Goal: Information Seeking & Learning: Learn about a topic

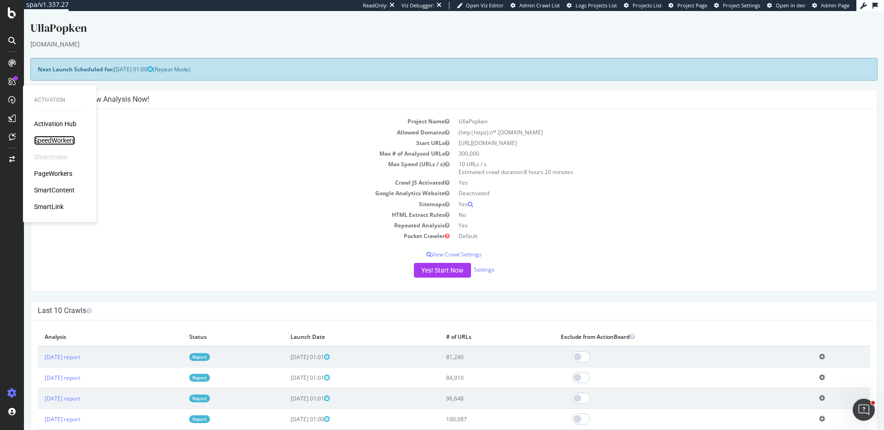
click at [56, 139] on div "SpeedWorkers" at bounding box center [54, 140] width 41 height 9
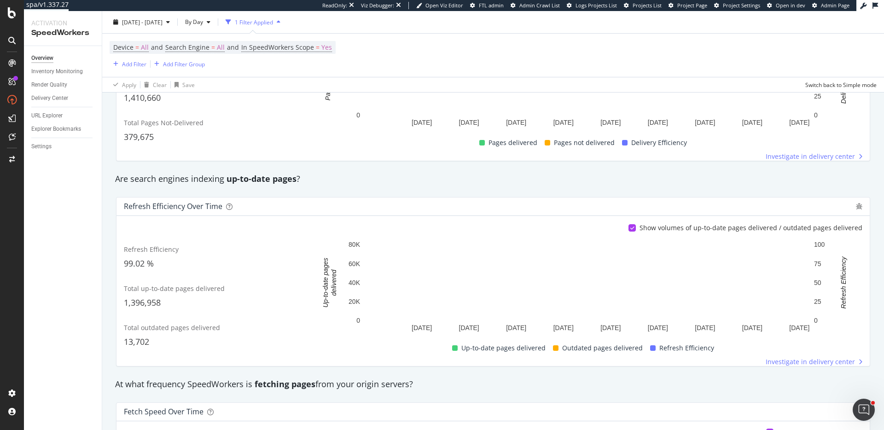
scroll to position [227, 0]
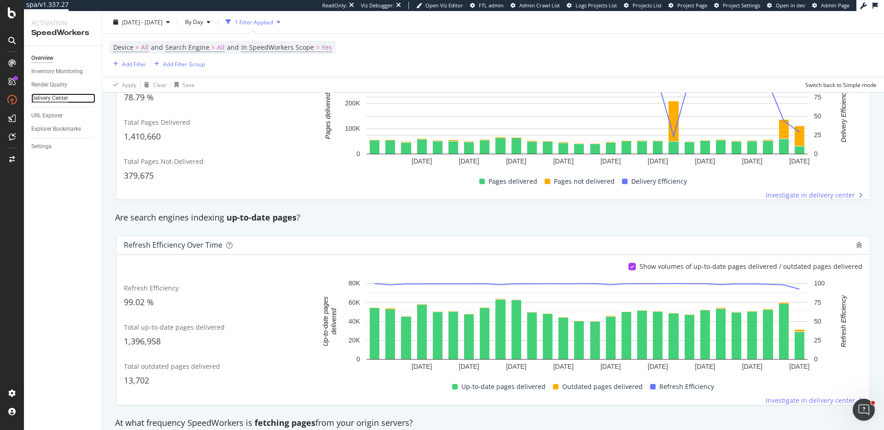
click at [64, 96] on div "Delivery Center" at bounding box center [49, 98] width 37 height 10
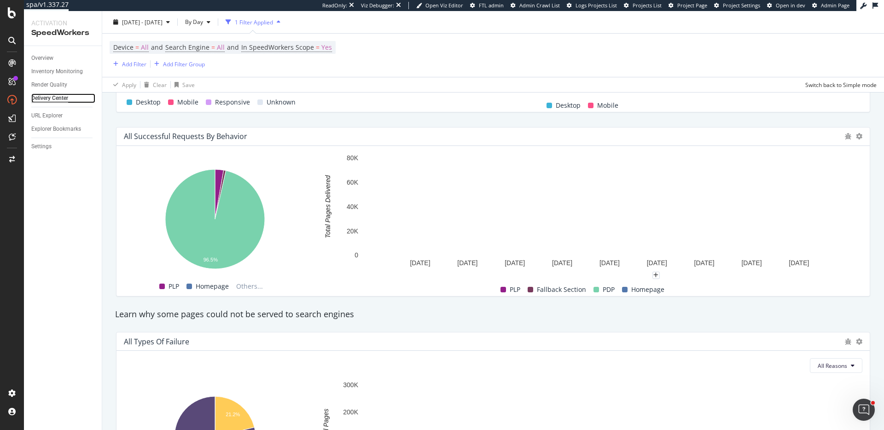
scroll to position [800, 0]
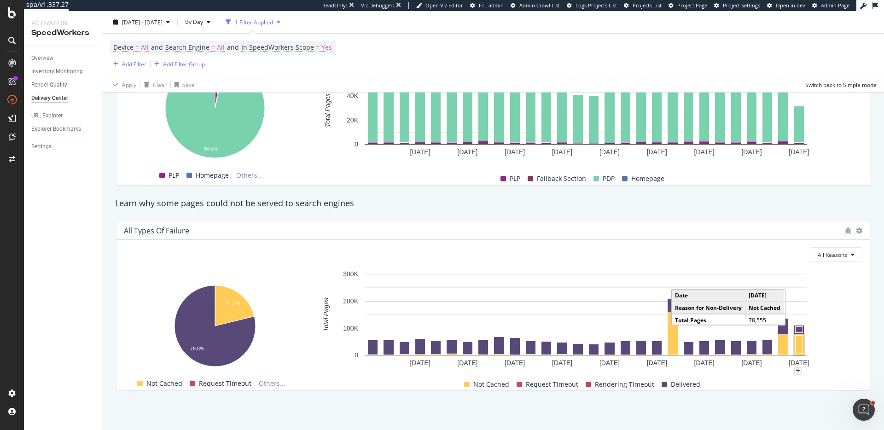
click at [797, 339] on rect "A chart." at bounding box center [799, 345] width 7 height 18
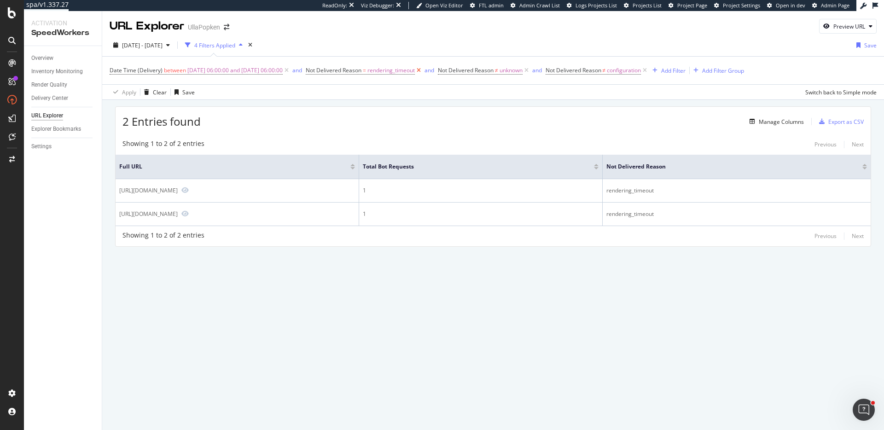
click at [423, 69] on icon at bounding box center [419, 70] width 8 height 9
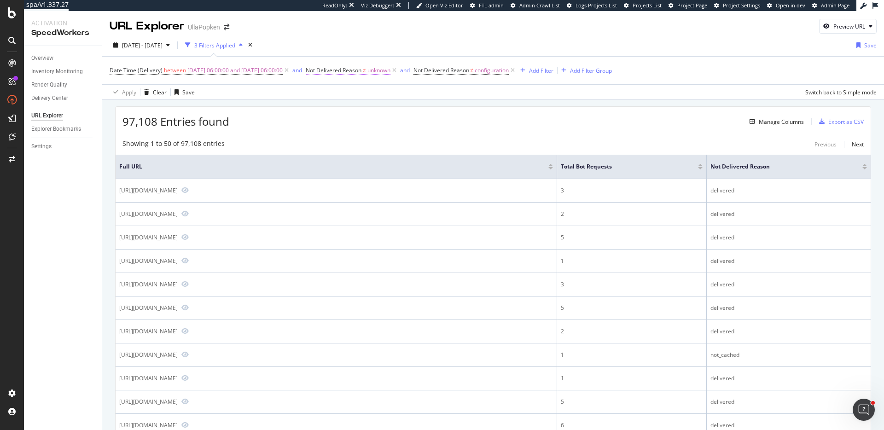
click at [391, 72] on span "unknown" at bounding box center [378, 70] width 23 height 13
click at [238, 89] on div "Apply Clear Save Switch back to Simple mode" at bounding box center [493, 91] width 782 height 15
click at [58, 99] on div "Delivery Center" at bounding box center [49, 98] width 37 height 10
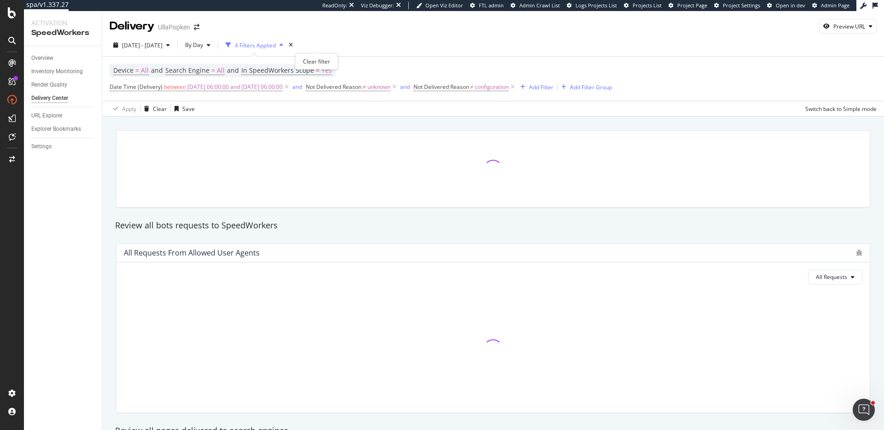
drag, startPoint x: 317, startPoint y: 45, endPoint x: 325, endPoint y: 61, distance: 17.9
click at [293, 45] on icon "times" at bounding box center [291, 45] width 4 height 6
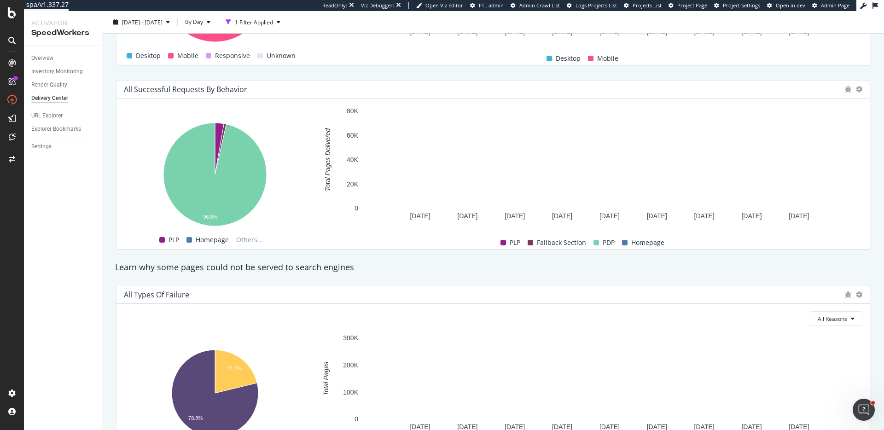
scroll to position [741, 0]
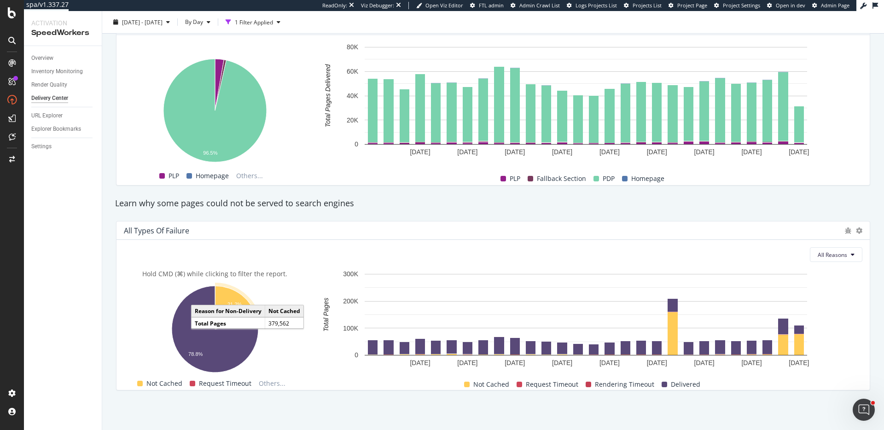
click at [223, 289] on icon "A chart." at bounding box center [236, 307] width 42 height 43
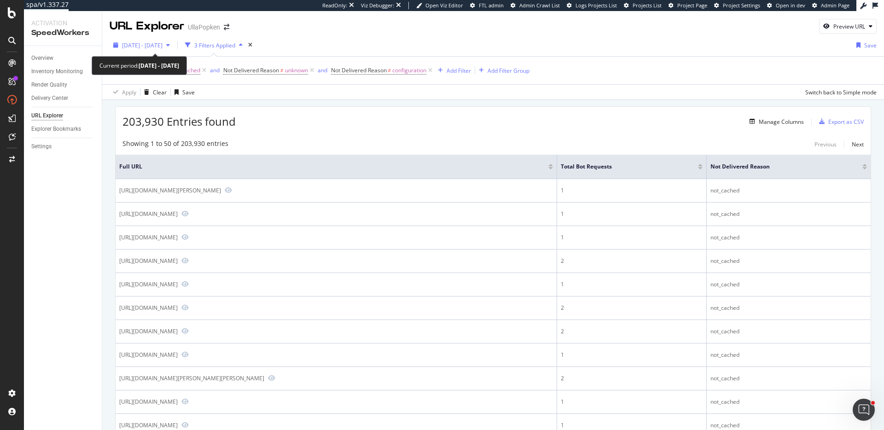
click at [133, 44] on span "2025 Aug. 19th - Sep. 15th" at bounding box center [142, 45] width 41 height 8
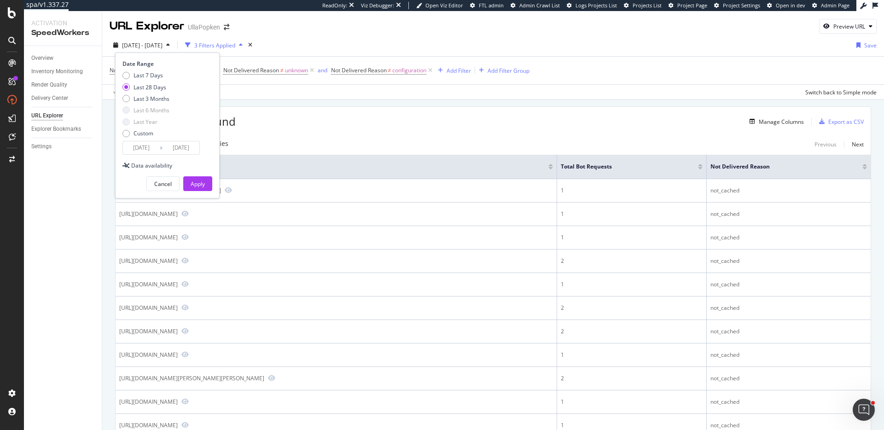
click at [497, 32] on div "URL Explorer UllaPopken Preview URL" at bounding box center [493, 22] width 782 height 23
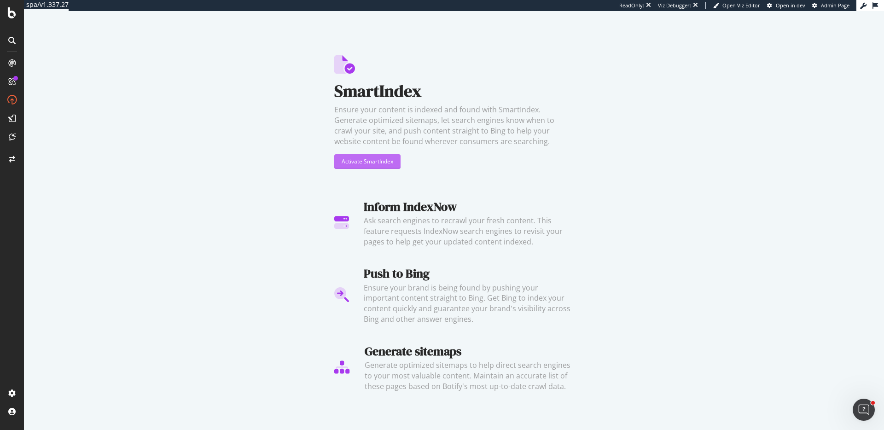
click at [372, 164] on div "Activate SmartIndex" at bounding box center [368, 161] width 52 height 8
click at [10, 11] on icon at bounding box center [12, 12] width 8 height 11
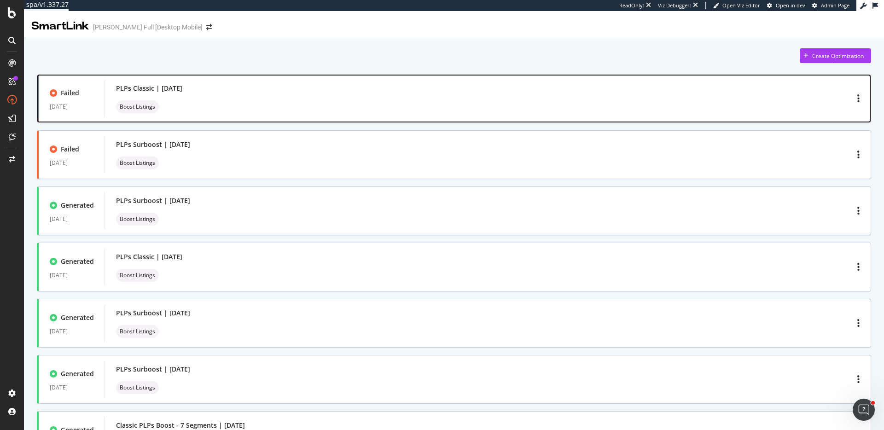
click at [272, 101] on div "PLPs Classic | [DATE] Boost Listings" at bounding box center [488, 98] width 744 height 29
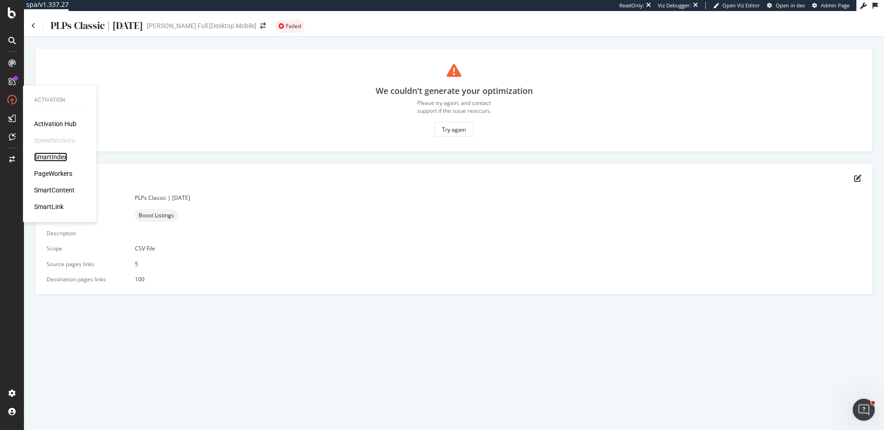
click at [52, 157] on div "SmartIndex" at bounding box center [50, 156] width 33 height 9
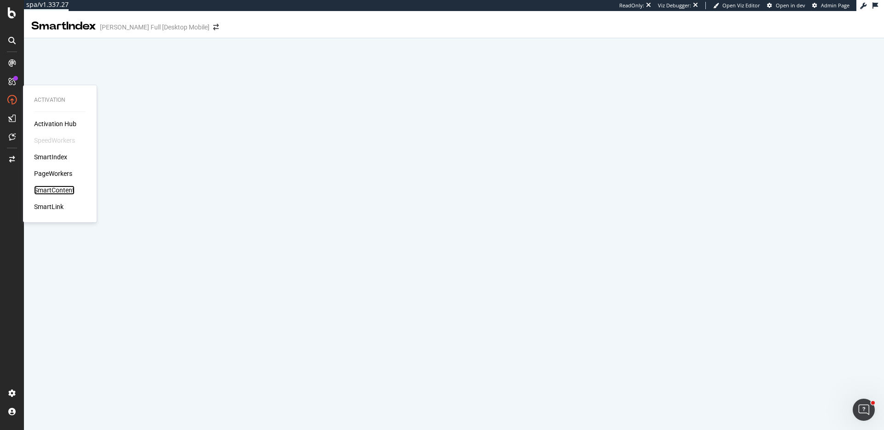
click at [59, 188] on div "SmartContent" at bounding box center [54, 190] width 41 height 9
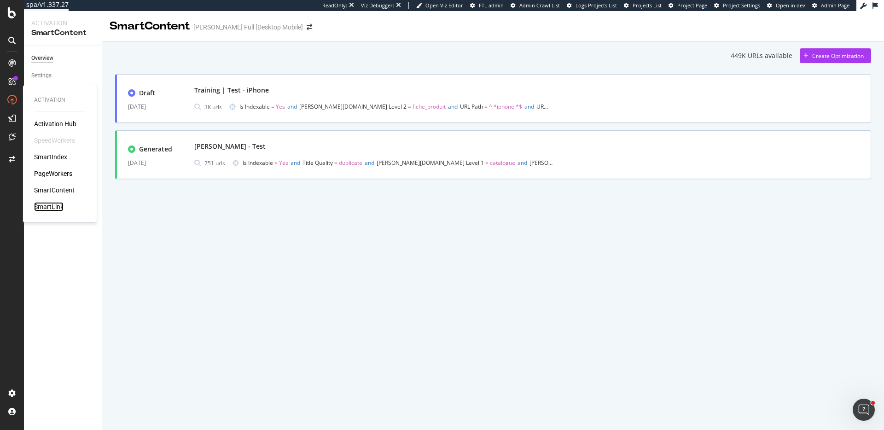
click at [57, 209] on div "SmartLink" at bounding box center [48, 206] width 29 height 9
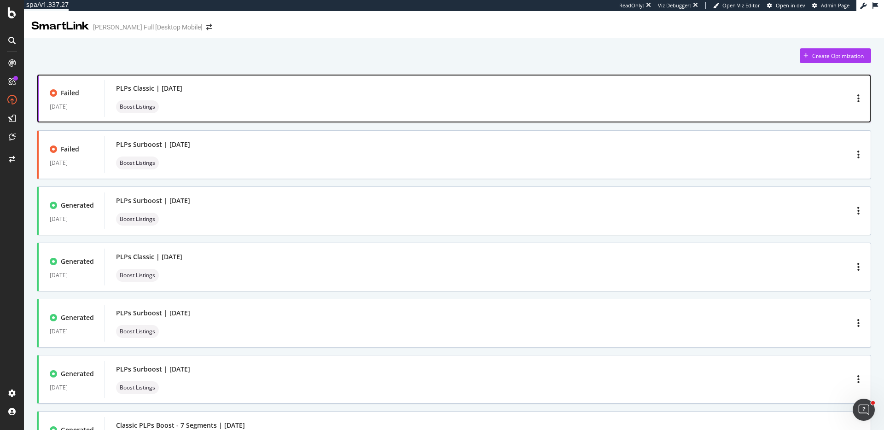
click at [394, 105] on div "PLPs Classic | September 2025 Boost Listings" at bounding box center [488, 98] width 744 height 29
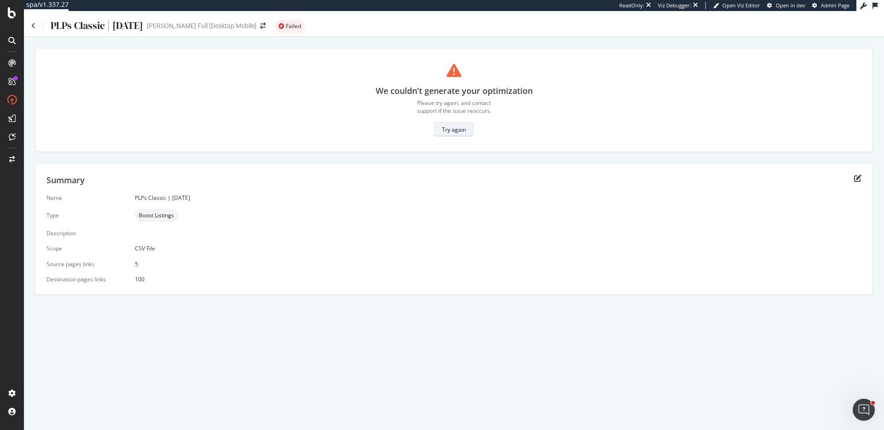
click at [448, 127] on div "Try again" at bounding box center [454, 130] width 24 height 8
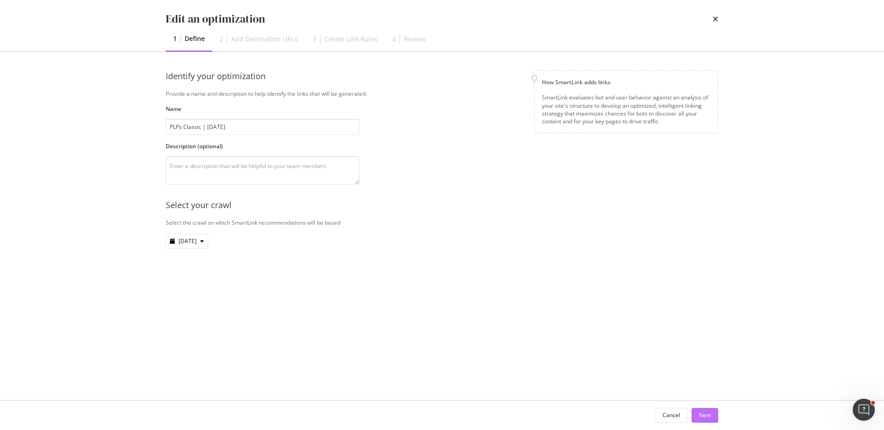
click at [710, 415] on div "Next" at bounding box center [705, 415] width 12 height 8
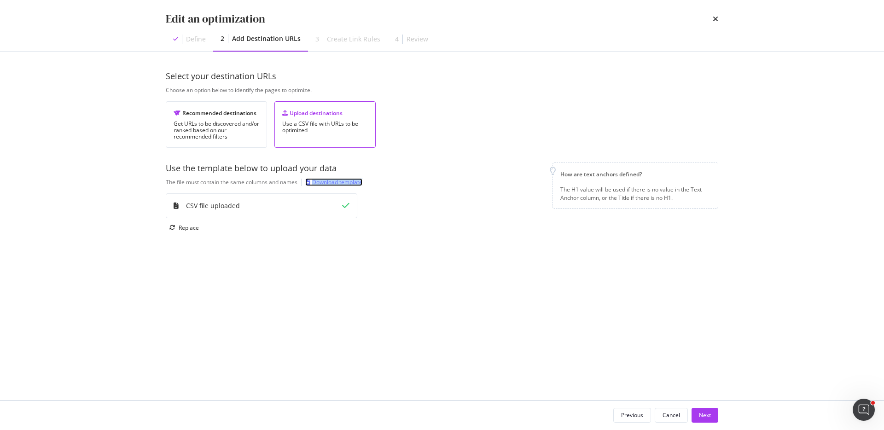
click at [330, 178] on div "Download template" at bounding box center [337, 182] width 50 height 8
click at [819, 156] on div "Edit an optimization Define 2 Add Destination URLs 3 Create Link Rules 4 Review…" at bounding box center [442, 215] width 884 height 430
click at [548, 253] on div "Select your destination URLs Choose an option below to identify the pages to op…" at bounding box center [442, 225] width 553 height 311
click at [714, 419] on button "Next" at bounding box center [705, 415] width 27 height 15
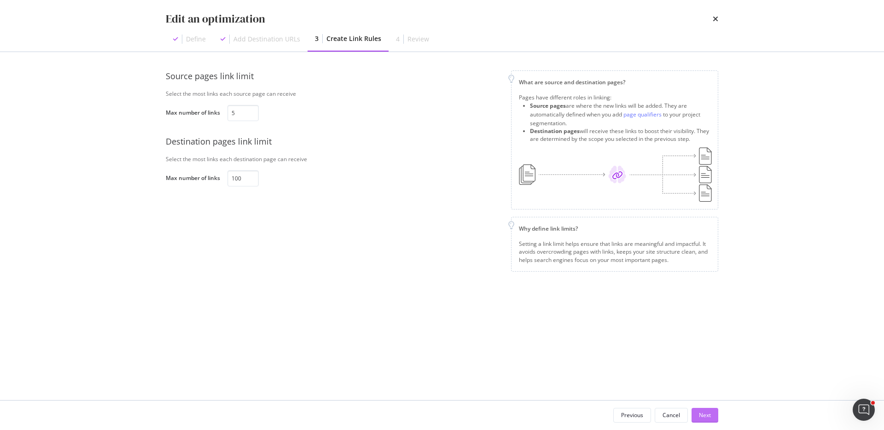
click at [703, 411] on div "Next" at bounding box center [705, 415] width 12 height 8
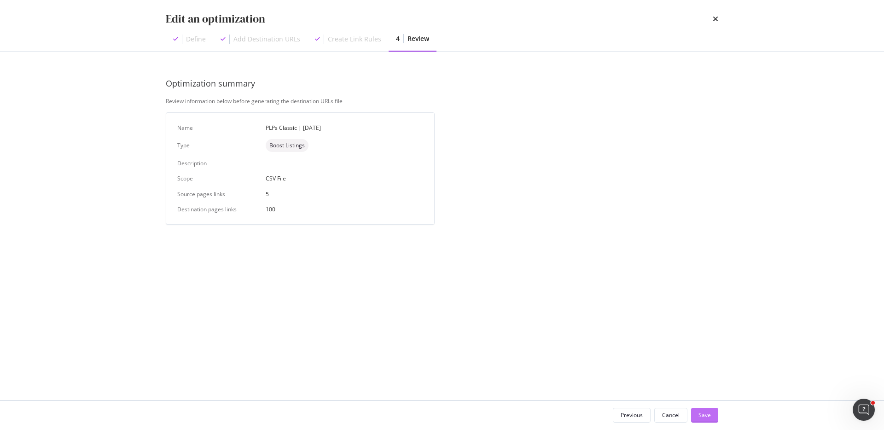
click at [703, 411] on div "Save" at bounding box center [705, 415] width 12 height 8
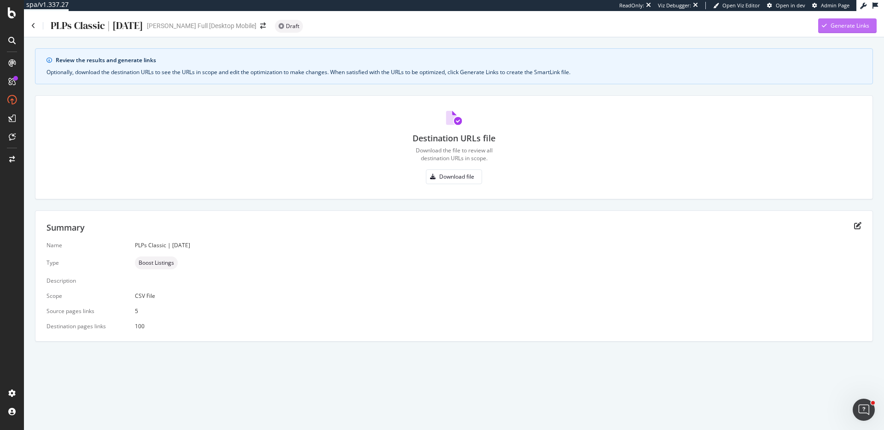
click at [855, 26] on div "Generate Links" at bounding box center [850, 26] width 39 height 8
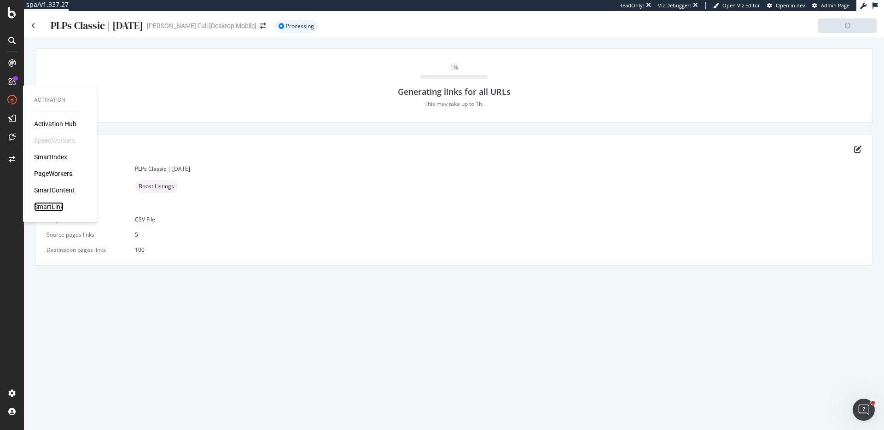
click at [52, 206] on div "SmartLink" at bounding box center [48, 206] width 29 height 9
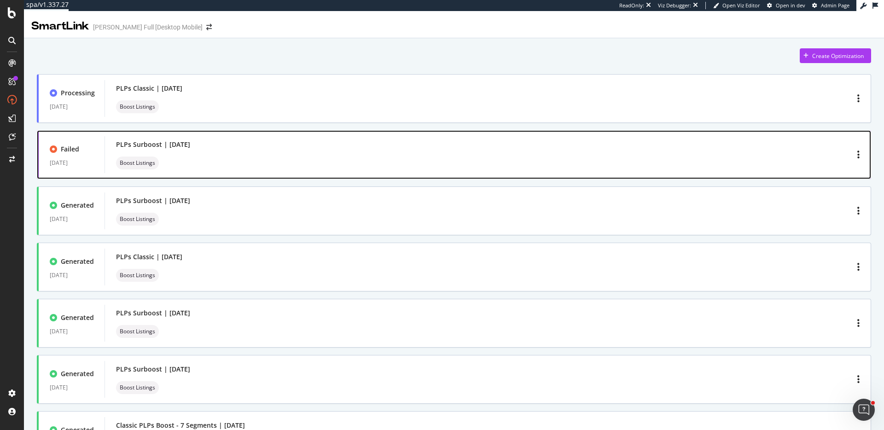
click at [254, 152] on div "PLPs Surboost | September 2025 Boost Listings" at bounding box center [488, 154] width 744 height 29
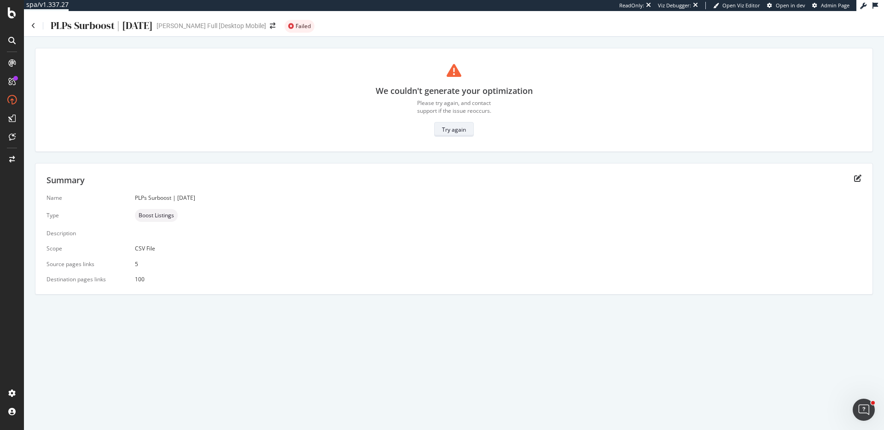
click at [458, 131] on div "Try again" at bounding box center [454, 130] width 24 height 8
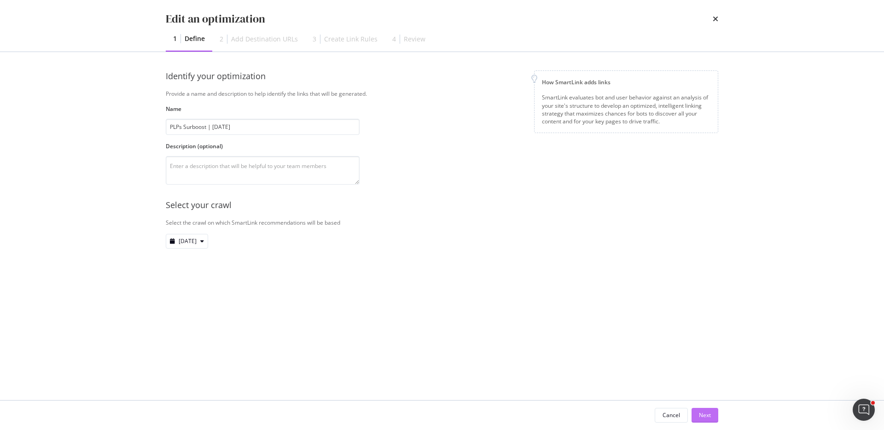
click at [710, 416] on div "Next" at bounding box center [705, 415] width 12 height 8
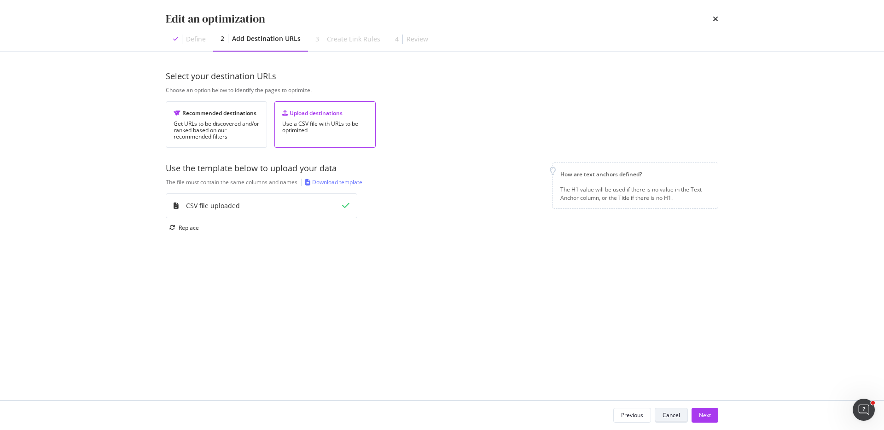
click at [710, 416] on div "Next" at bounding box center [705, 415] width 12 height 8
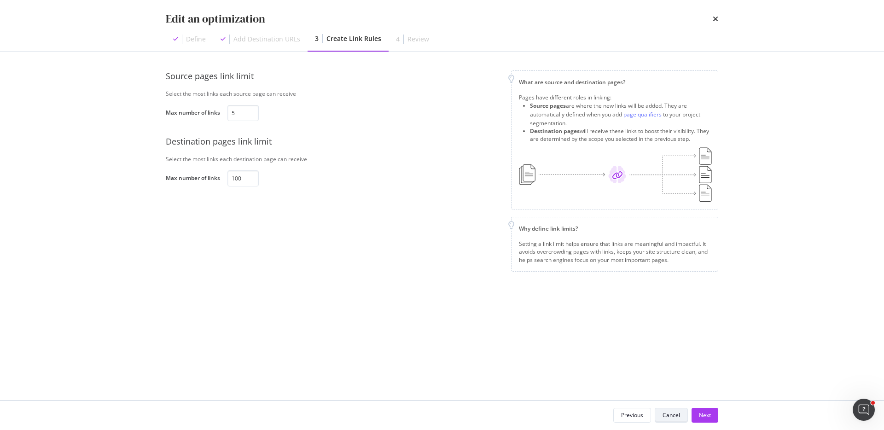
click at [710, 416] on div "Next" at bounding box center [705, 415] width 12 height 8
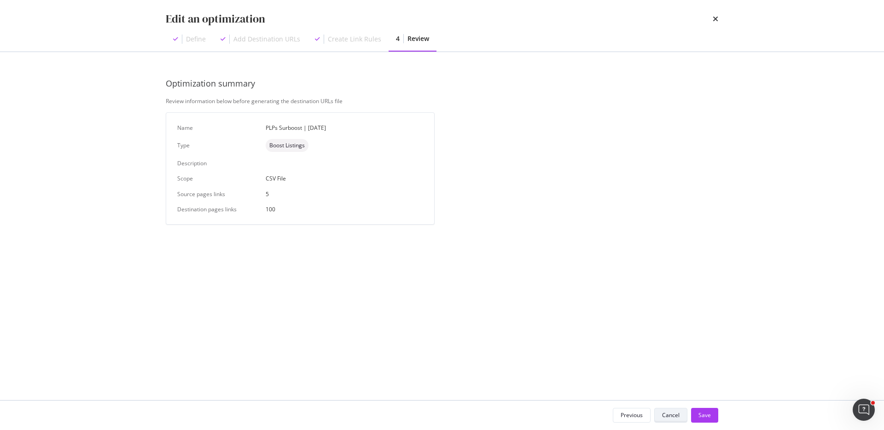
click at [710, 416] on div "Save" at bounding box center [705, 415] width 12 height 8
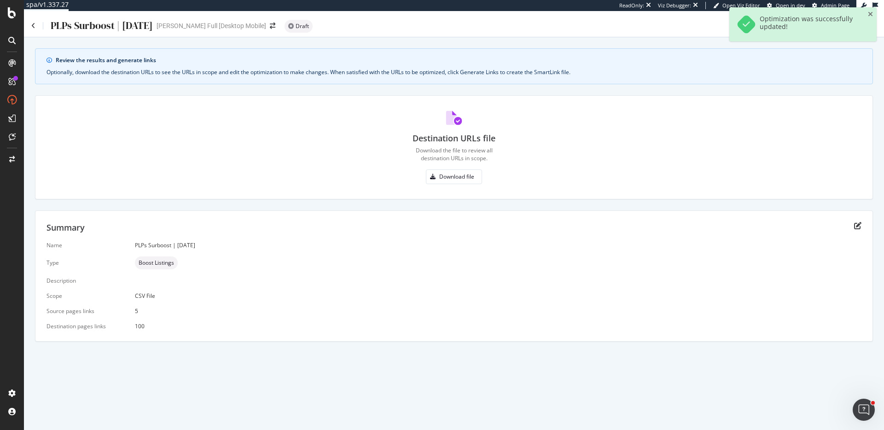
click at [872, 16] on icon "close toast" at bounding box center [870, 14] width 5 height 6
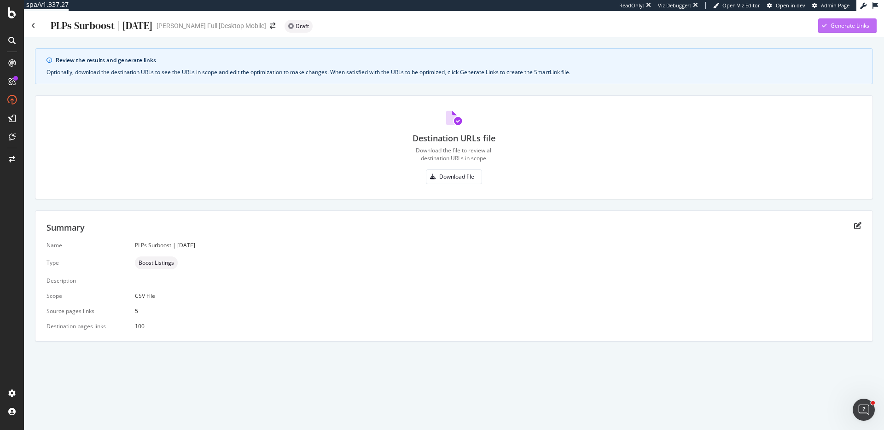
click at [852, 26] on div "Generate Links" at bounding box center [850, 26] width 39 height 8
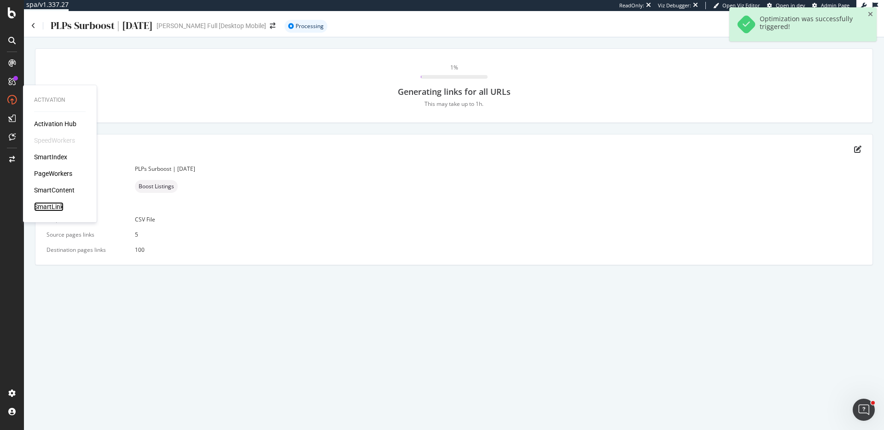
click at [63, 202] on div "SmartLink" at bounding box center [48, 206] width 29 height 9
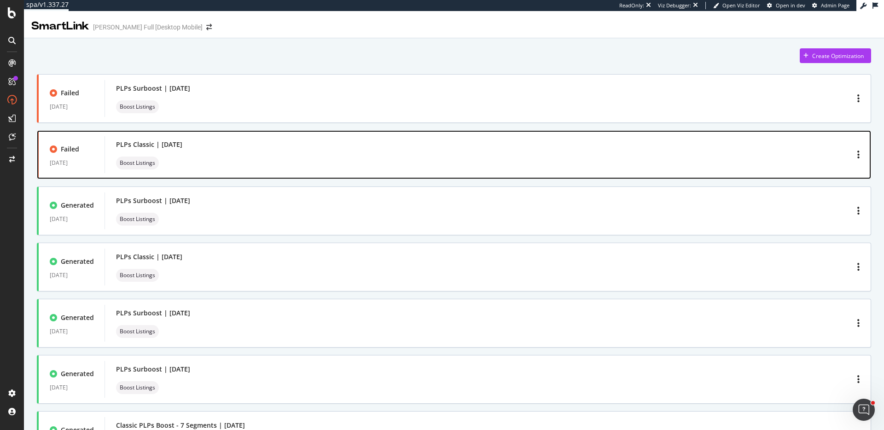
click at [319, 131] on div "Failed 08 Sep. 2025 PLPs Classic | September 2025 Boost Listings" at bounding box center [454, 154] width 834 height 49
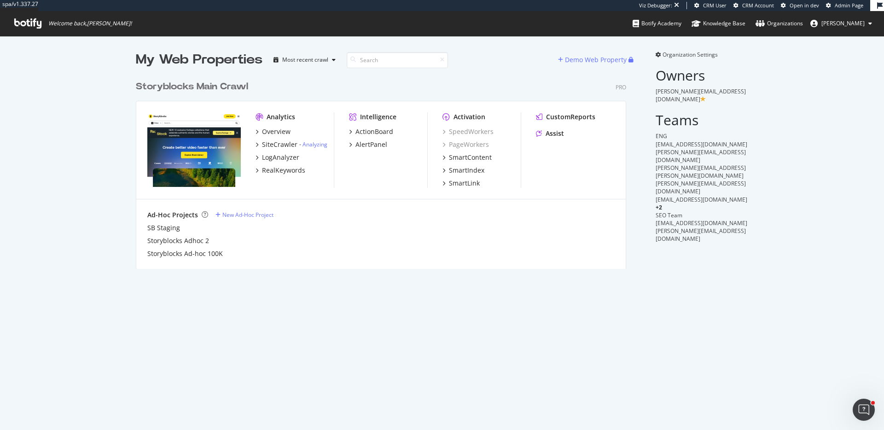
scroll to position [200, 498]
click at [291, 157] on div "LogAnalyzer" at bounding box center [280, 157] width 37 height 9
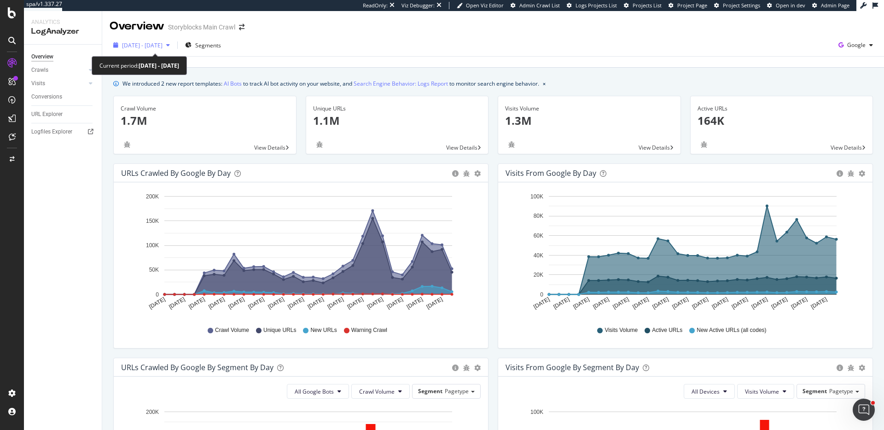
click at [171, 51] on div "2025 Aug. 14th - Sep. 12th" at bounding box center [142, 45] width 64 height 14
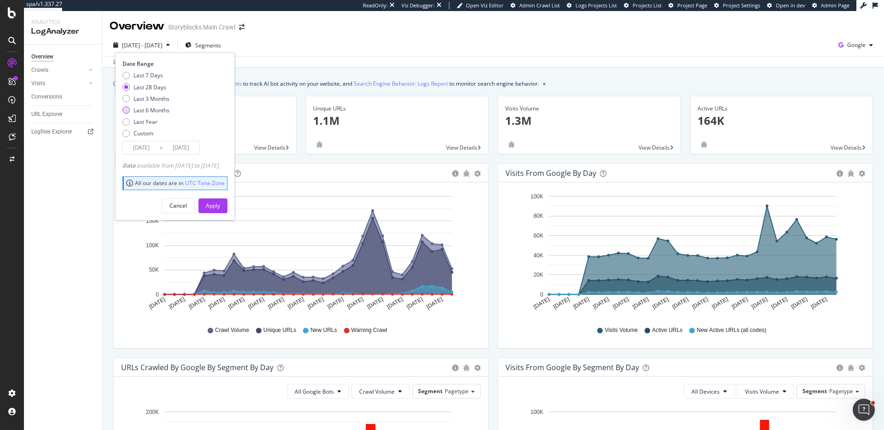
click at [158, 109] on div "Last 6 Months" at bounding box center [152, 110] width 36 height 8
click at [146, 124] on div "Last Year" at bounding box center [146, 122] width 24 height 8
type input "2024/09/13"
click at [227, 205] on button "Apply" at bounding box center [212, 205] width 29 height 15
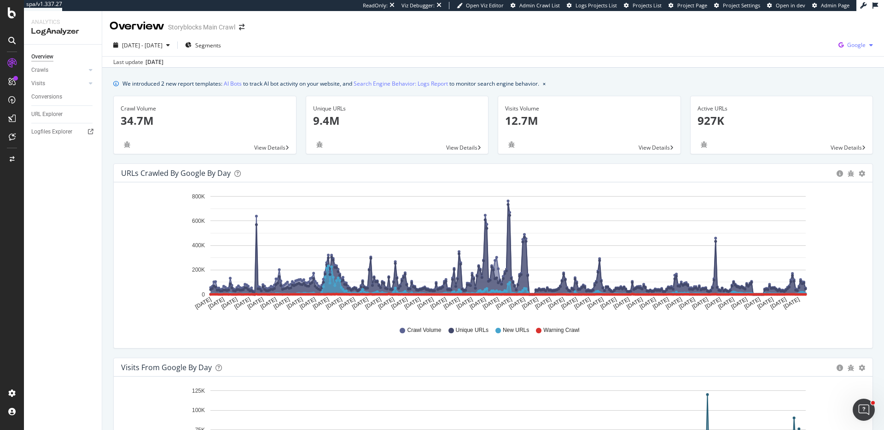
click at [868, 41] on div "Google" at bounding box center [856, 45] width 42 height 14
click at [810, 39] on span "Bing" at bounding box center [810, 37] width 34 height 8
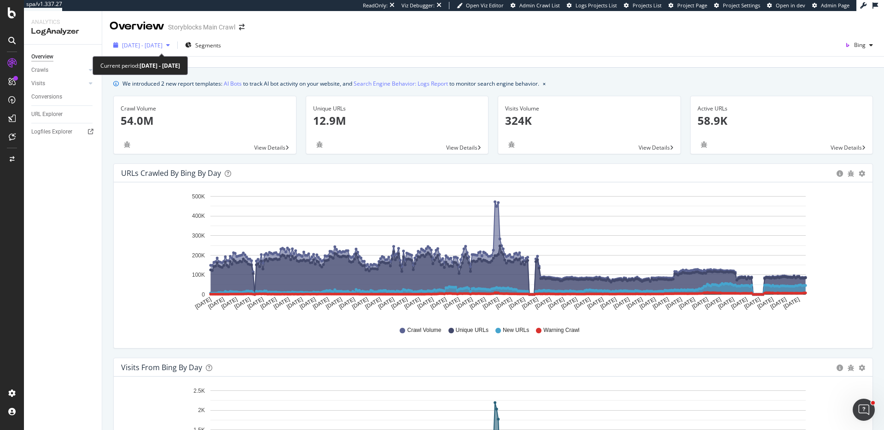
click at [163, 42] on span "2024 Sep. 13th - 2025 Sep. 12th" at bounding box center [142, 45] width 41 height 8
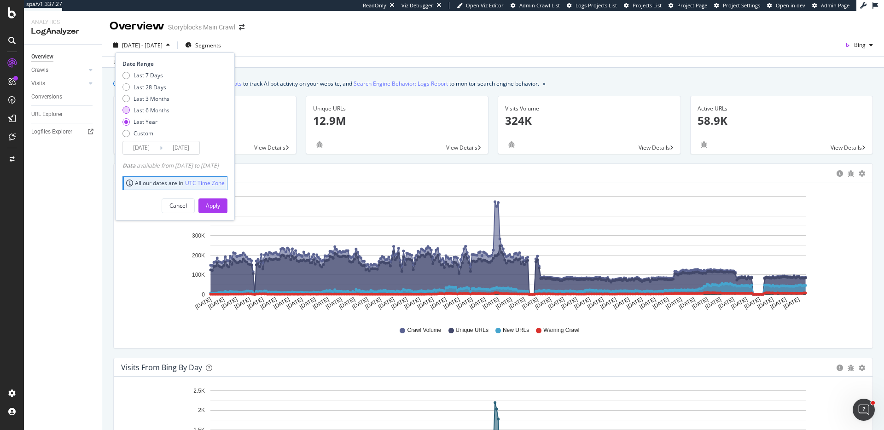
click at [155, 111] on div "Last 6 Months" at bounding box center [152, 110] width 36 height 8
type input "2025/03/13"
click at [220, 211] on div "Apply" at bounding box center [213, 206] width 14 height 14
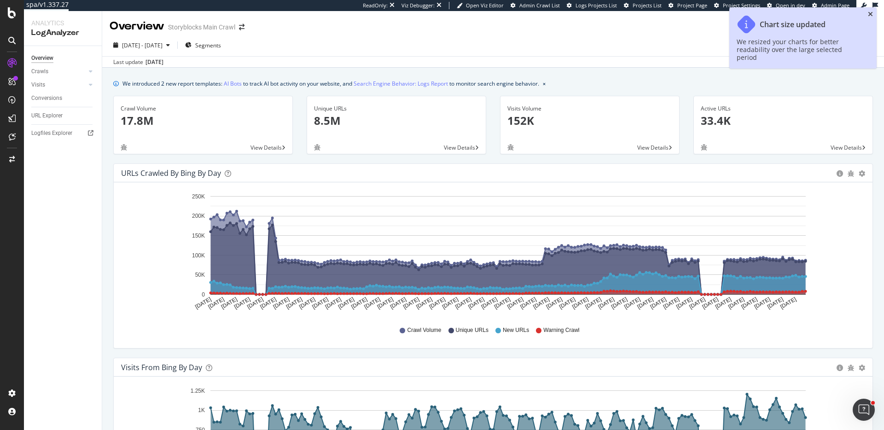
click at [871, 16] on icon "close toast" at bounding box center [870, 14] width 5 height 6
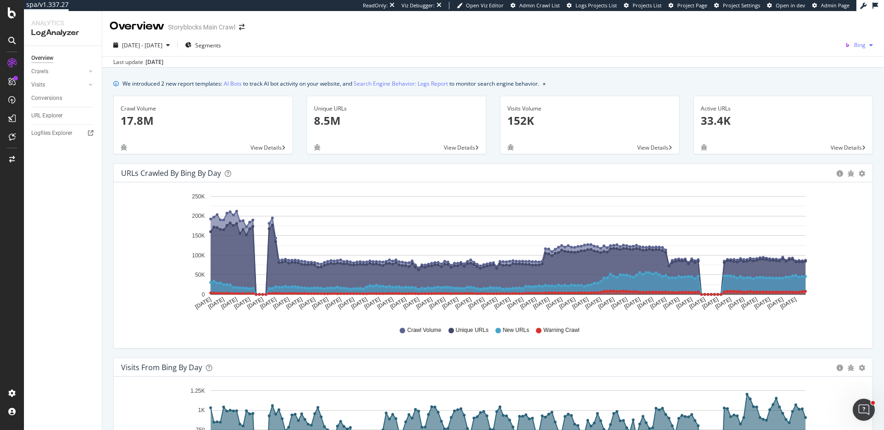
click at [869, 47] on div "button" at bounding box center [871, 45] width 11 height 6
click at [824, 56] on span "OpenAI" at bounding box center [817, 54] width 34 height 8
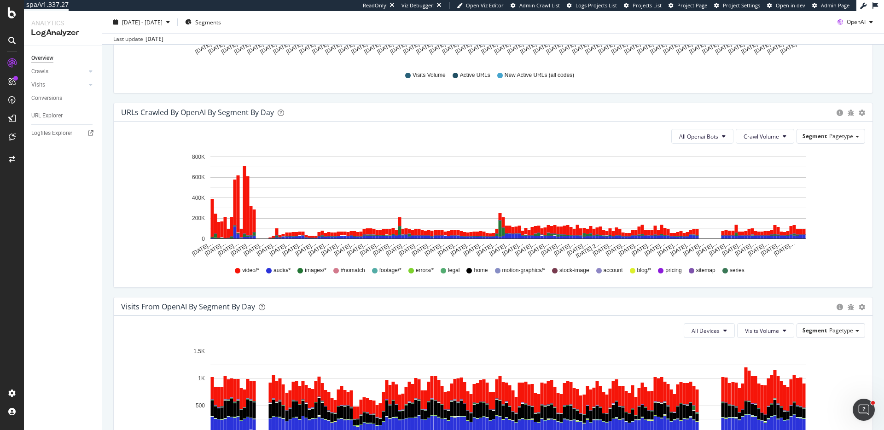
scroll to position [932, 0]
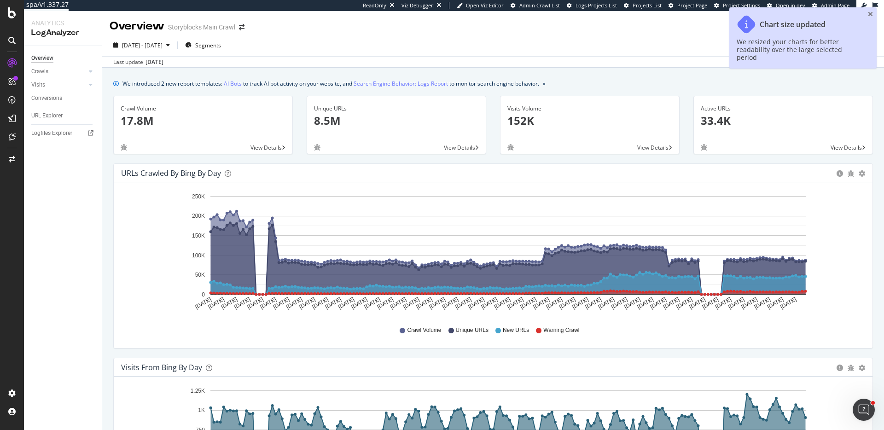
click at [875, 17] on div "Chart size updated We resized your charts for better readability over the large…" at bounding box center [802, 37] width 147 height 61
click at [871, 16] on icon "close toast" at bounding box center [870, 14] width 5 height 6
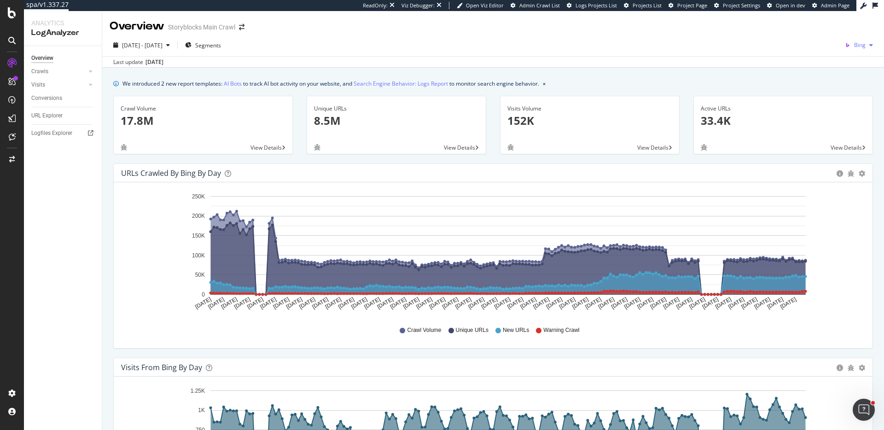
click at [857, 47] on span "Bing" at bounding box center [860, 45] width 12 height 8
click at [817, 18] on span "Google" at bounding box center [817, 20] width 34 height 8
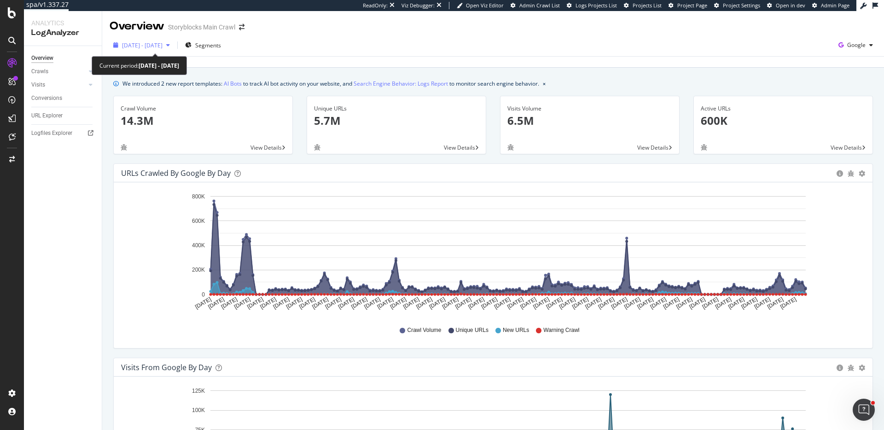
click at [159, 41] on span "[DATE] - [DATE]" at bounding box center [142, 45] width 41 height 8
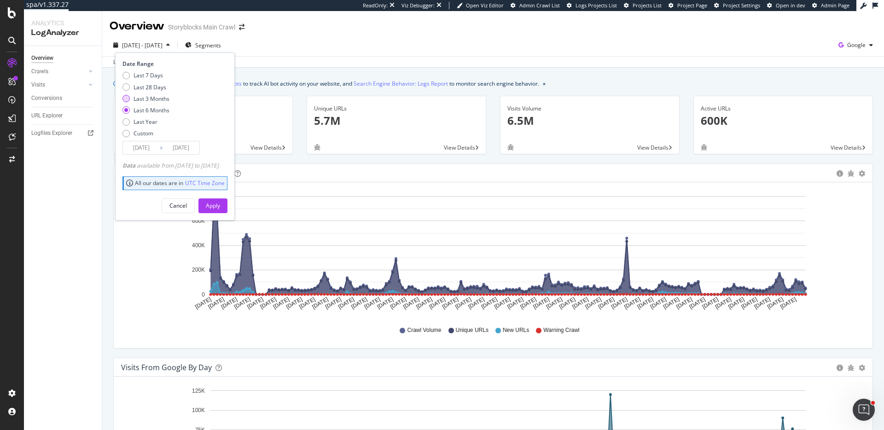
click at [160, 99] on div "Last 3 Months" at bounding box center [152, 99] width 36 height 8
type input "2025/06/13"
click at [220, 205] on div "Apply" at bounding box center [213, 206] width 14 height 8
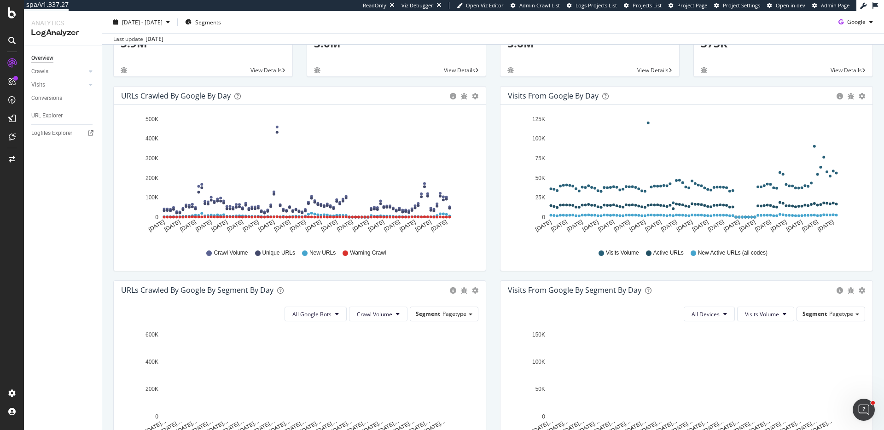
scroll to position [184, 0]
